Goal: Information Seeking & Learning: Learn about a topic

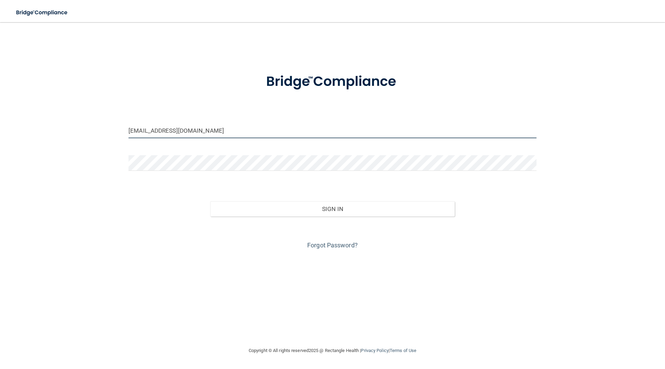
click at [257, 131] on input "[EMAIL_ADDRESS][DOMAIN_NAME]" at bounding box center [332, 131] width 408 height 16
click at [257, 133] on input "[EMAIL_ADDRESS][DOMAIN_NAME]" at bounding box center [332, 131] width 408 height 16
type input "[EMAIL_ADDRESS][DOMAIN_NAME]"
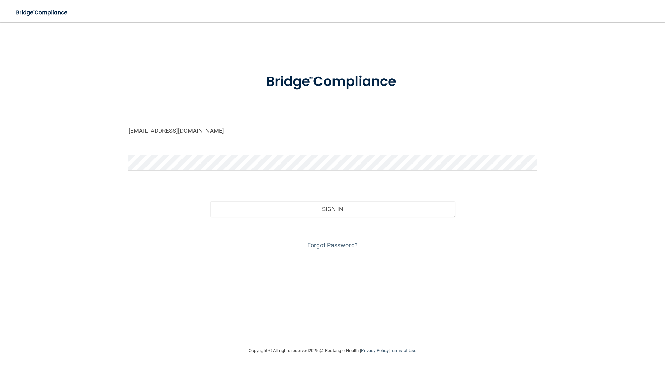
click at [247, 172] on div at bounding box center [332, 165] width 418 height 21
click at [210, 201] on button "Sign In" at bounding box center [332, 208] width 245 height 15
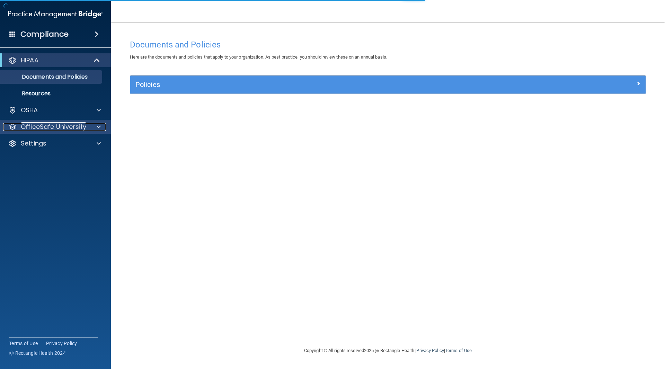
click at [86, 125] on div "OfficeSafe University" at bounding box center [46, 127] width 86 height 8
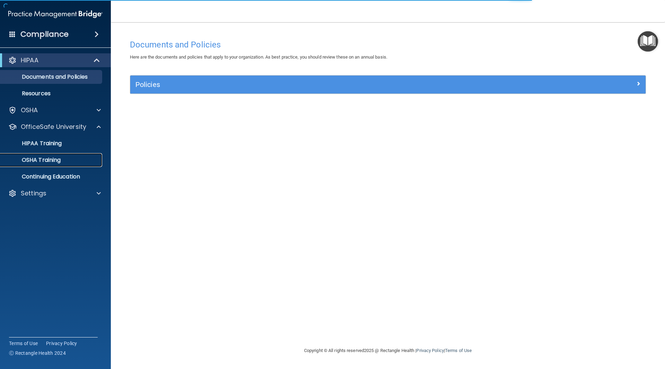
click at [56, 164] on link "OSHA Training" at bounding box center [47, 160] width 109 height 14
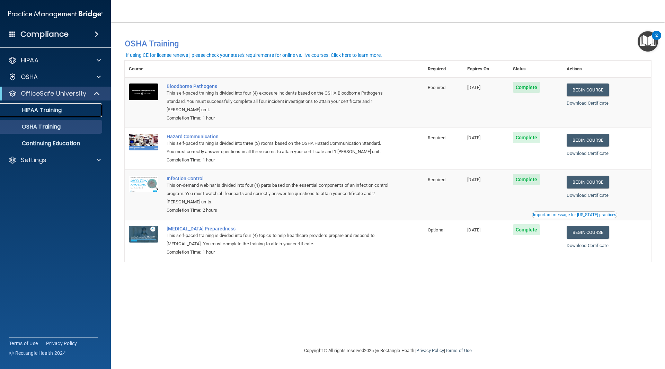
click at [62, 109] on div "HIPAA Training" at bounding box center [52, 110] width 95 height 7
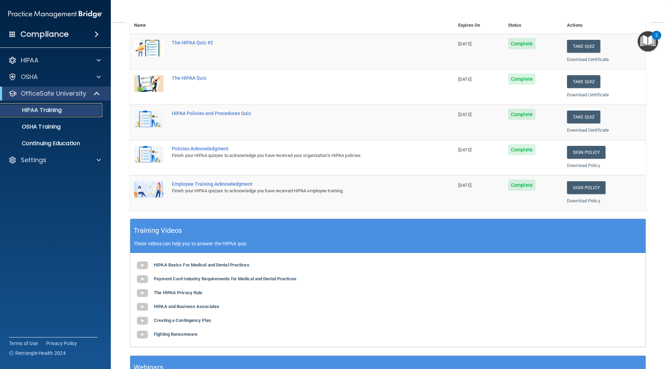
scroll to position [35, 0]
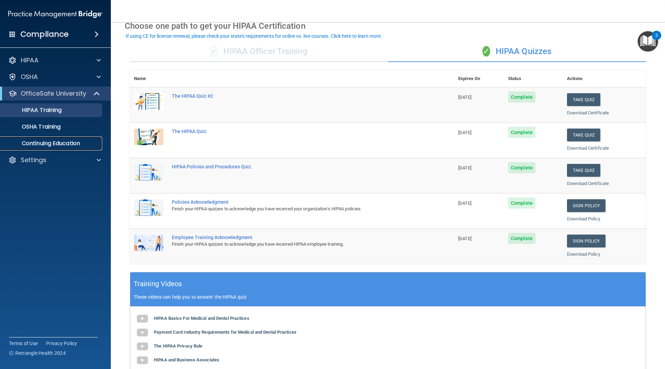
click at [62, 143] on p "Continuing Education" at bounding box center [52, 143] width 95 height 7
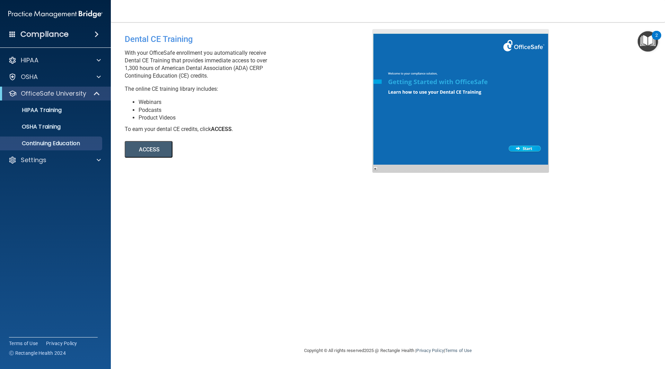
click at [33, 102] on ul "HIPAA Training OSHA Training Continuing Education" at bounding box center [55, 125] width 125 height 50
click at [36, 105] on link "HIPAA Training" at bounding box center [47, 110] width 109 height 14
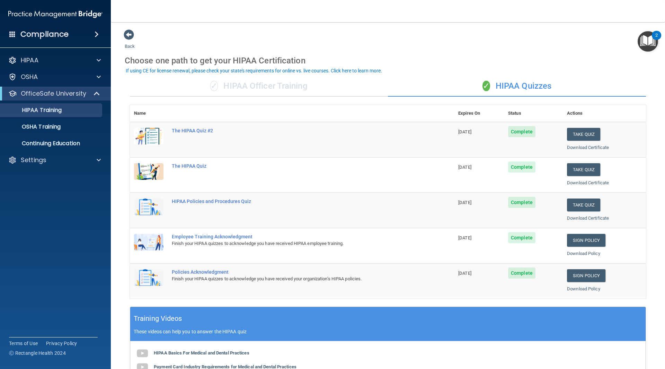
click at [274, 87] on div "✓ HIPAA Officer Training" at bounding box center [259, 86] width 258 height 21
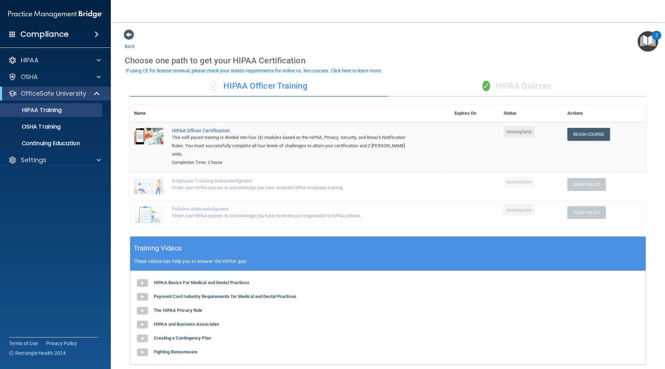
click at [555, 87] on div "✓ HIPAA Quizzes" at bounding box center [517, 86] width 258 height 21
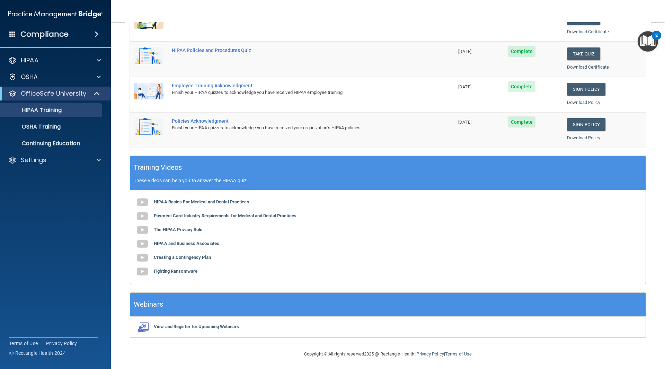
scroll to position [153, 0]
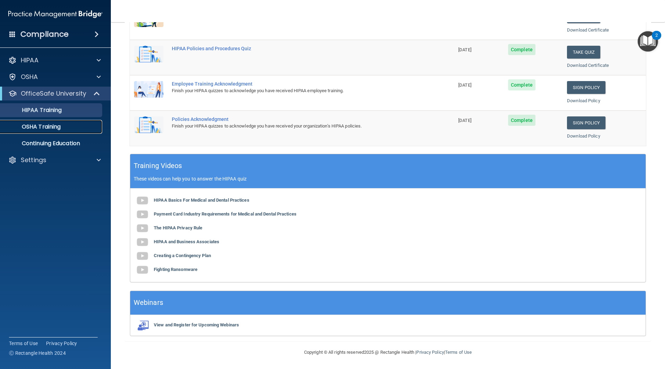
click at [47, 122] on link "OSHA Training" at bounding box center [47, 127] width 109 height 14
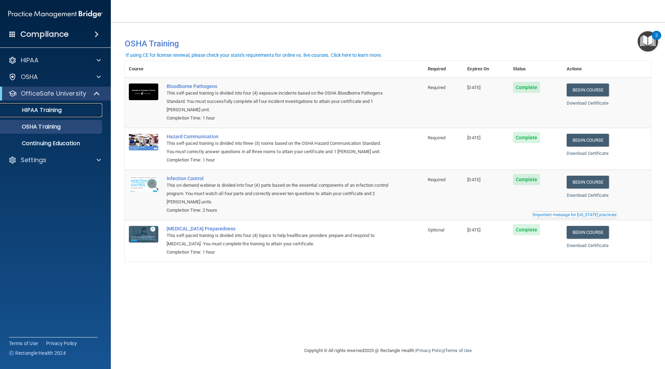
click at [58, 115] on link "HIPAA Training" at bounding box center [47, 110] width 109 height 14
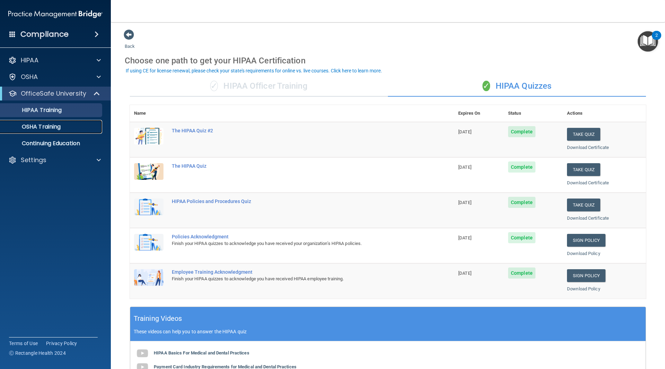
click at [50, 132] on link "OSHA Training" at bounding box center [47, 127] width 109 height 14
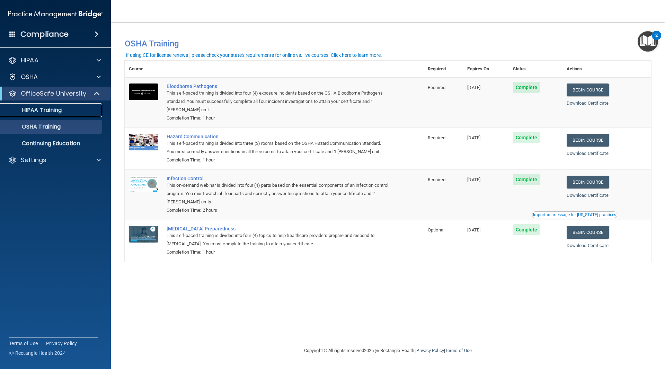
click at [54, 107] on p "HIPAA Training" at bounding box center [33, 110] width 57 height 7
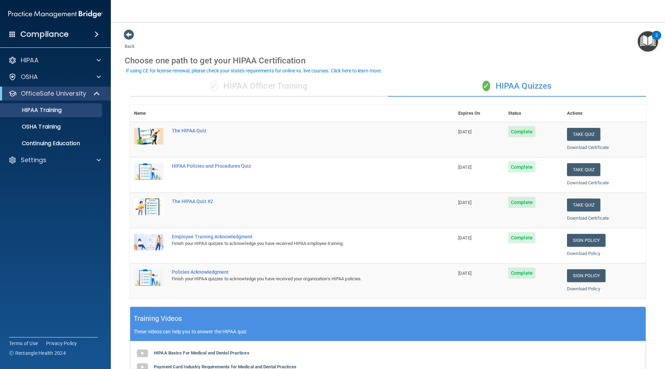
click at [256, 89] on div "✓ HIPAA Officer Training" at bounding box center [259, 86] width 258 height 21
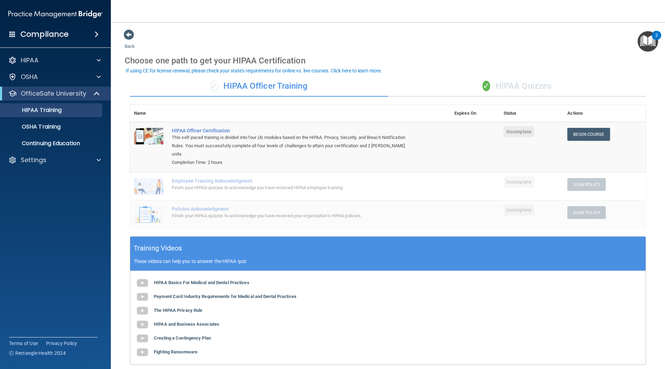
click at [503, 78] on div "✓ HIPAA Quizzes" at bounding box center [517, 86] width 258 height 21
